Goal: Find specific page/section: Find specific page/section

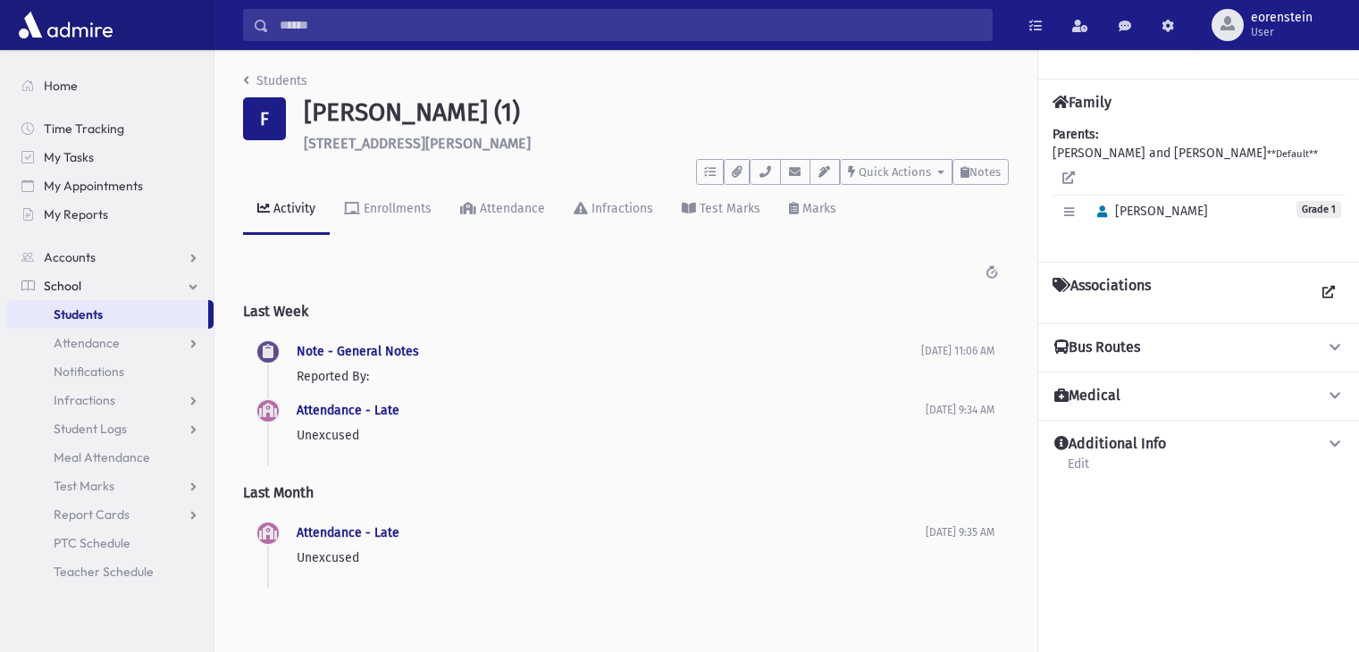
scroll to position [39, 0]
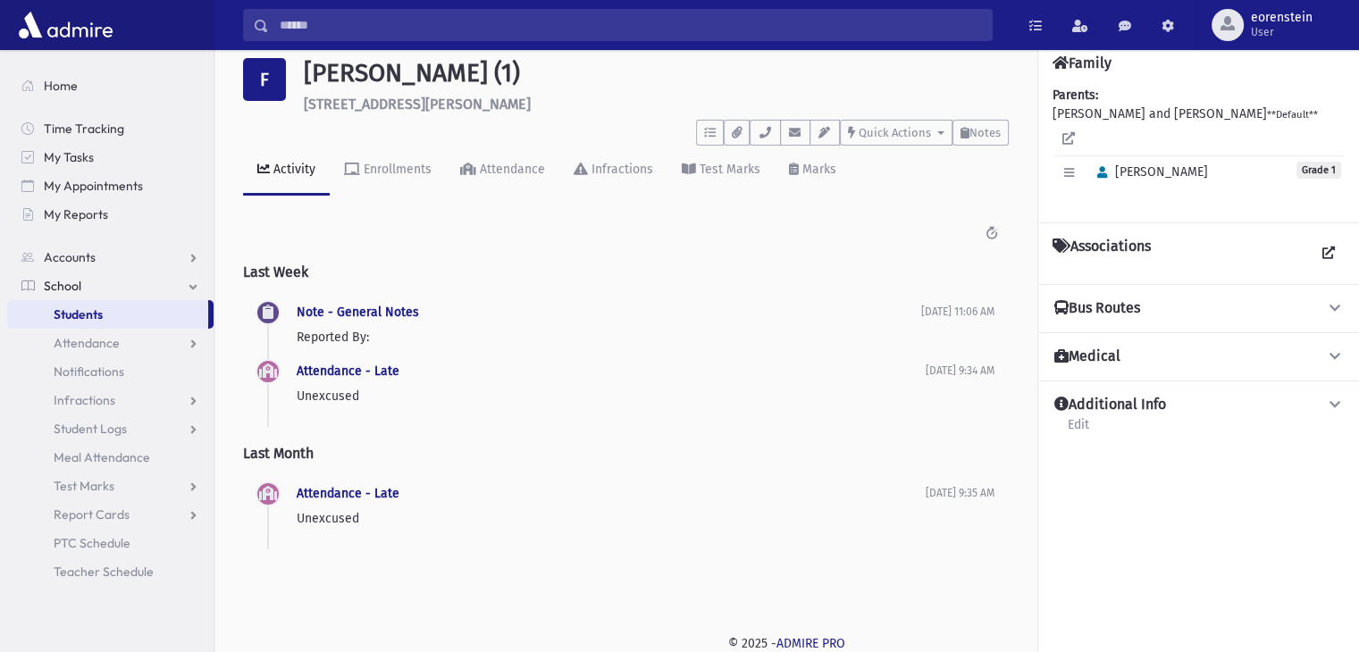
click at [74, 38] on img at bounding box center [65, 25] width 103 height 36
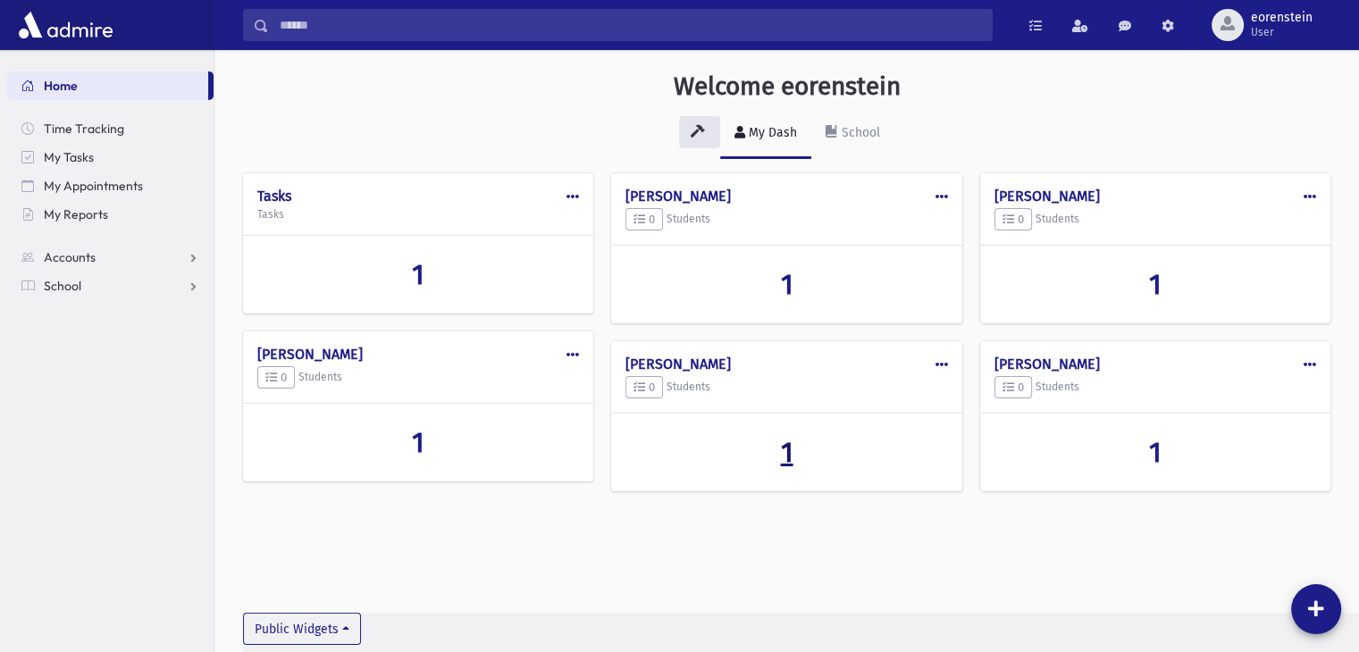
click at [798, 448] on h2 "1" at bounding box center [786, 452] width 322 height 34
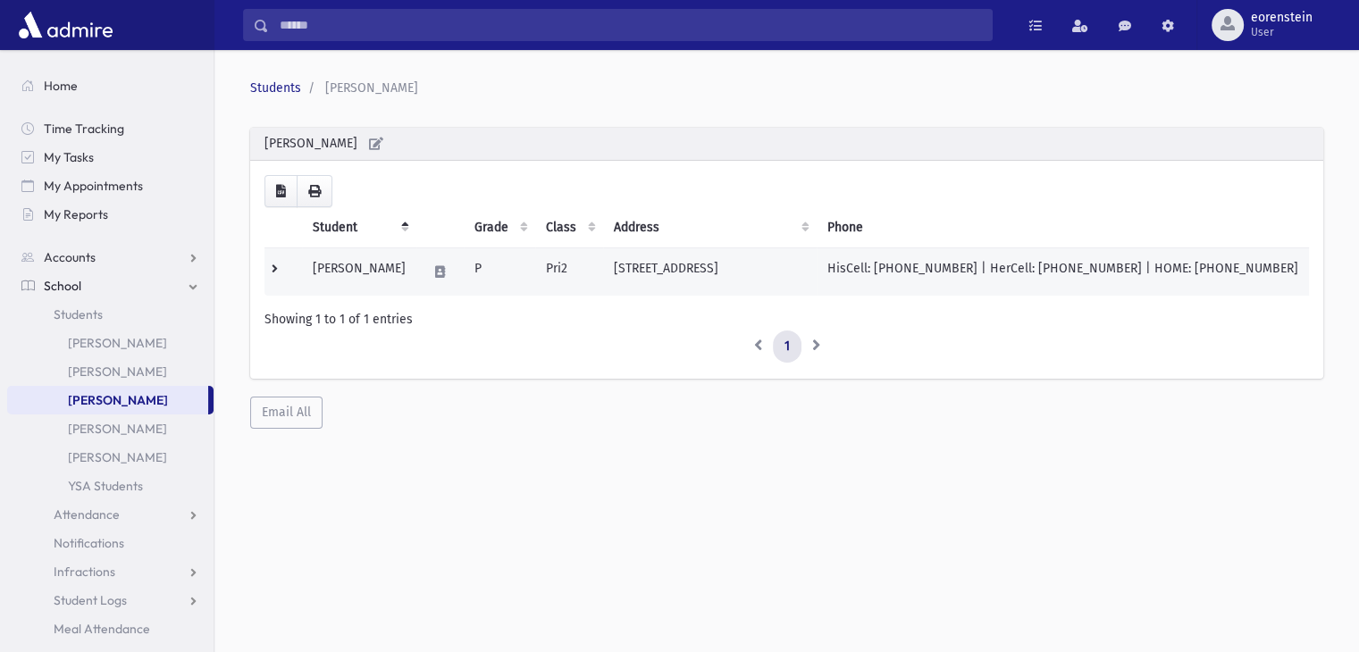
click at [382, 276] on td "[PERSON_NAME]" at bounding box center [359, 272] width 114 height 48
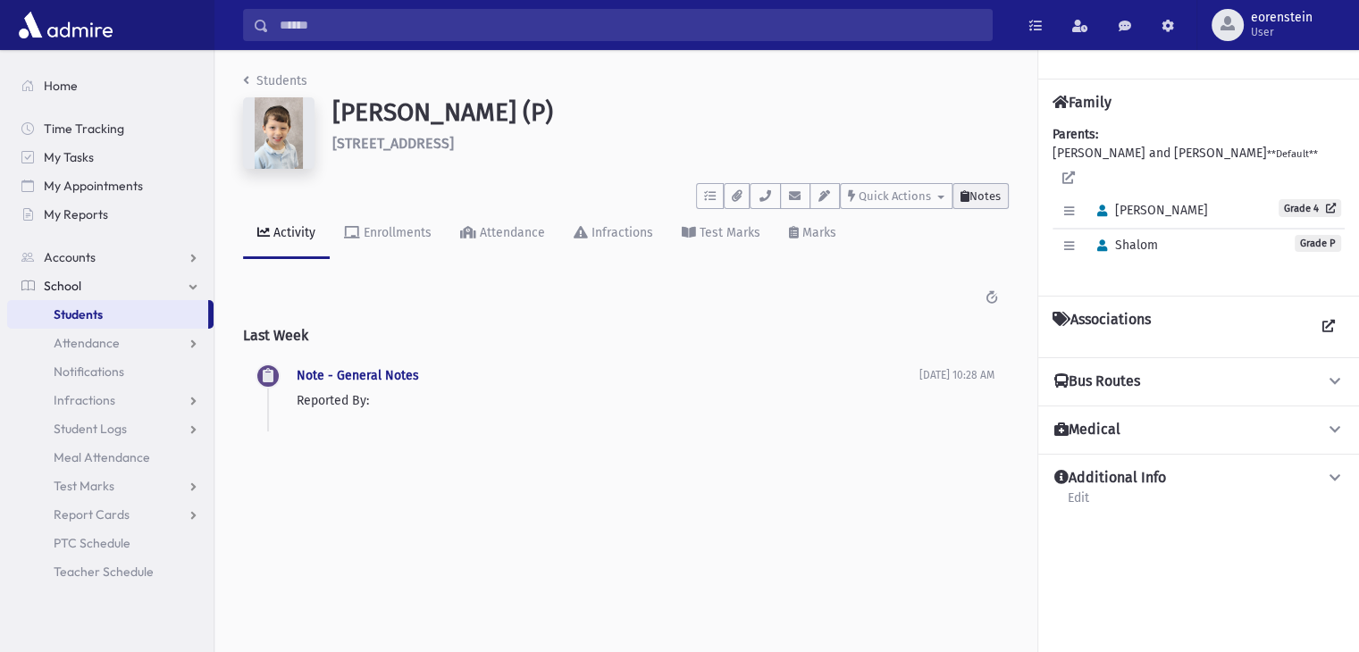
click at [965, 196] on icon at bounding box center [964, 196] width 9 height 12
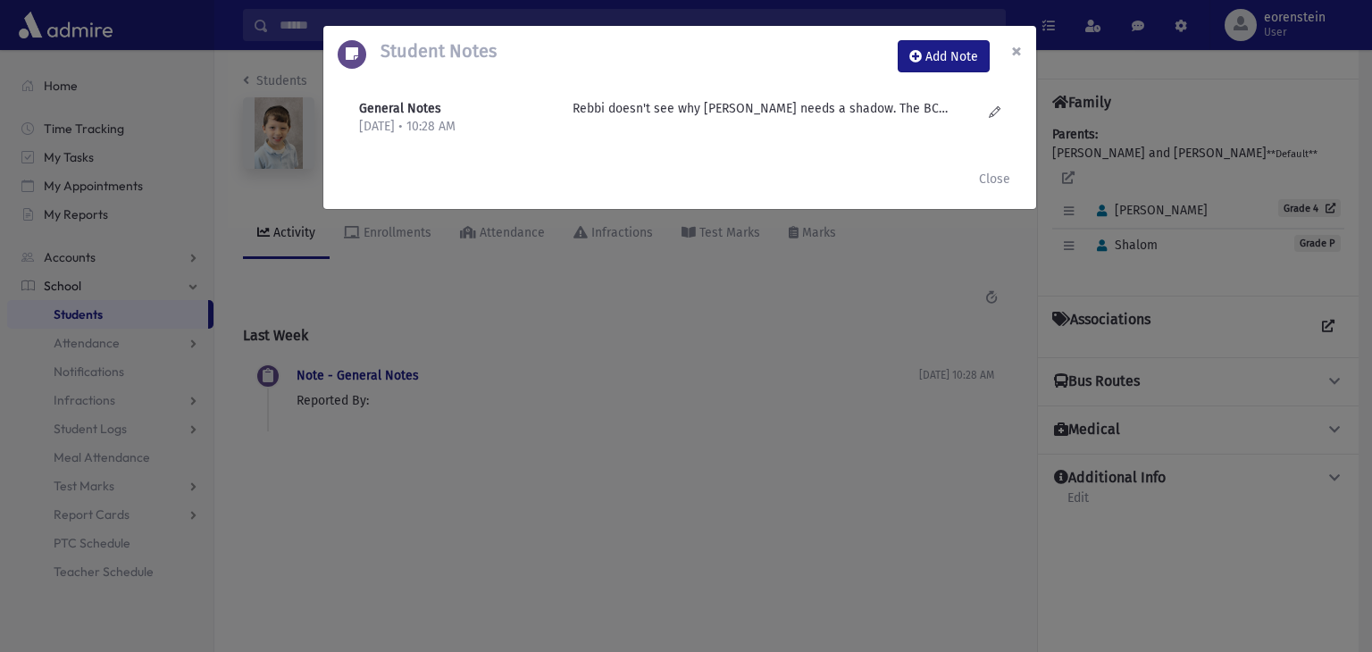
click at [1009, 46] on button "×" at bounding box center [1016, 51] width 39 height 50
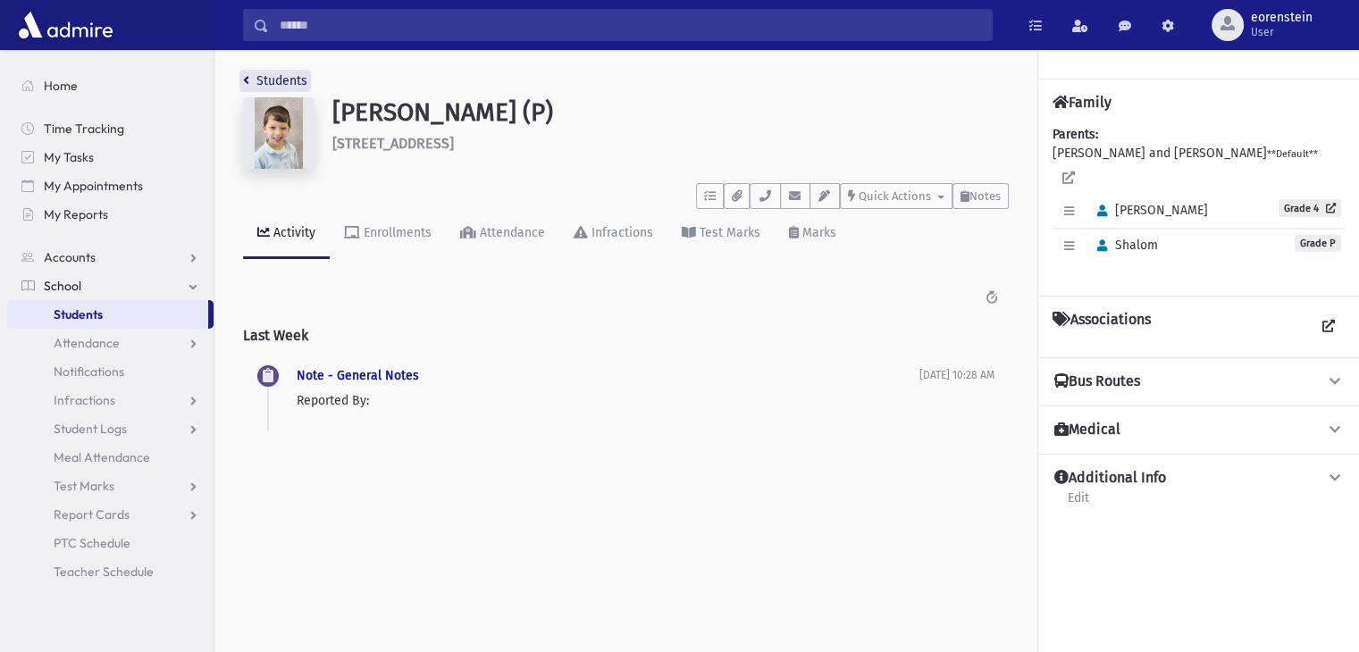
click at [249, 83] on link "Students" at bounding box center [275, 80] width 64 height 15
